Goal: Navigation & Orientation: Find specific page/section

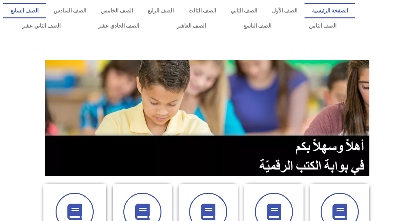
click at [46, 9] on link "الصف السابع" at bounding box center [24, 10] width 43 height 15
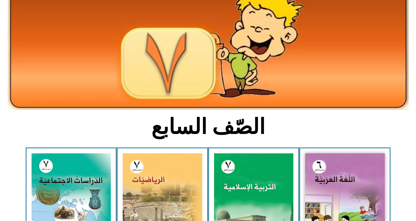
scroll to position [66, 0]
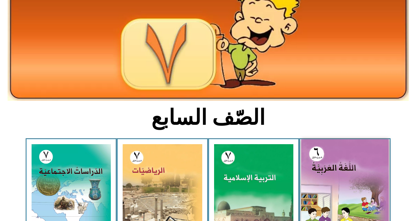
click at [364, 189] on img at bounding box center [344, 193] width 87 height 109
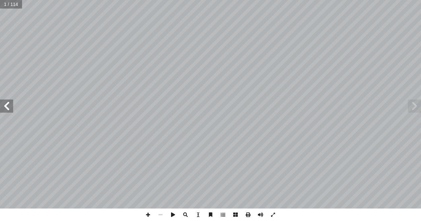
click at [11, 108] on span at bounding box center [6, 106] width 13 height 13
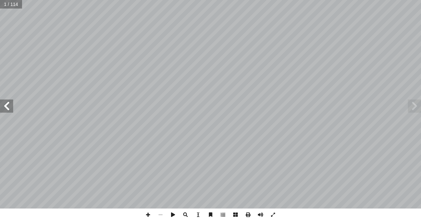
click at [11, 108] on span at bounding box center [6, 106] width 13 height 13
click at [11, 107] on span at bounding box center [6, 106] width 13 height 13
click at [11, 108] on span at bounding box center [6, 106] width 13 height 13
click at [412, 106] on span at bounding box center [414, 106] width 13 height 13
